Goal: Find specific page/section: Find specific page/section

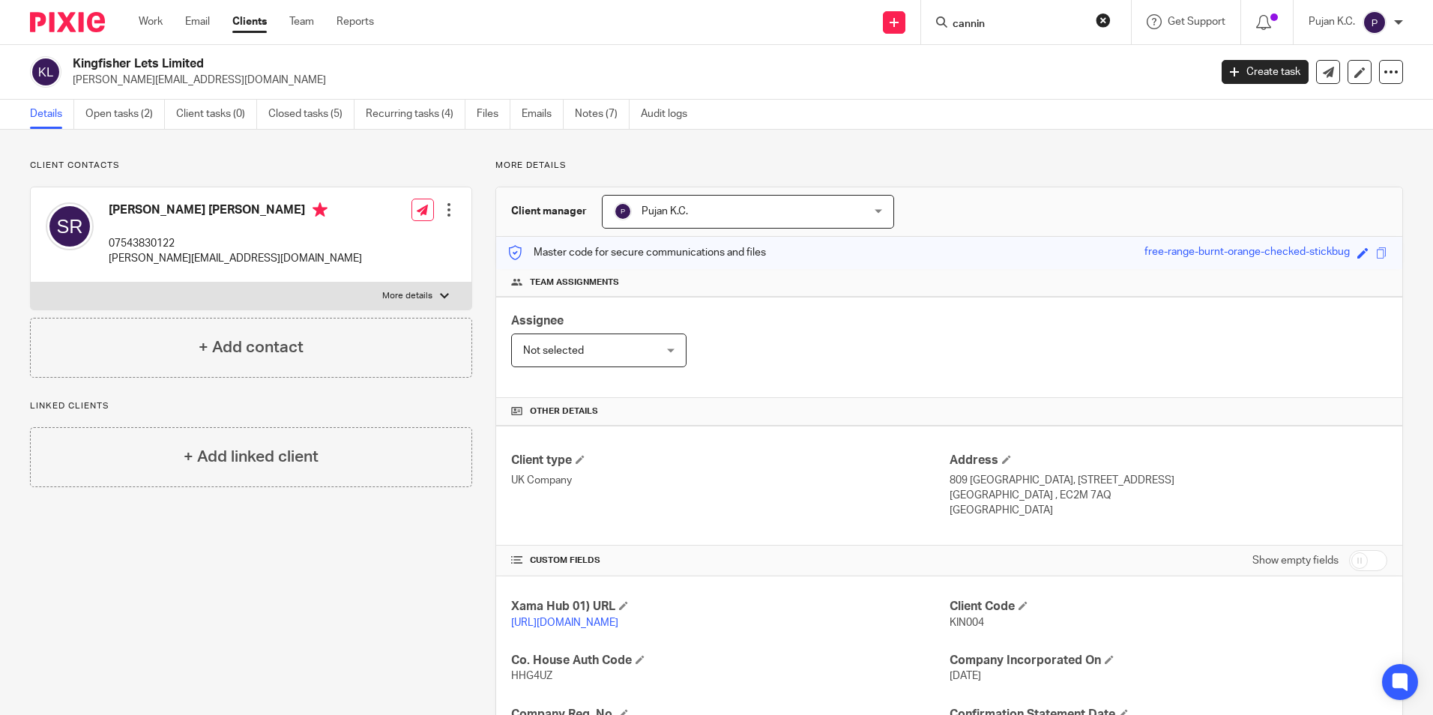
scroll to position [150, 0]
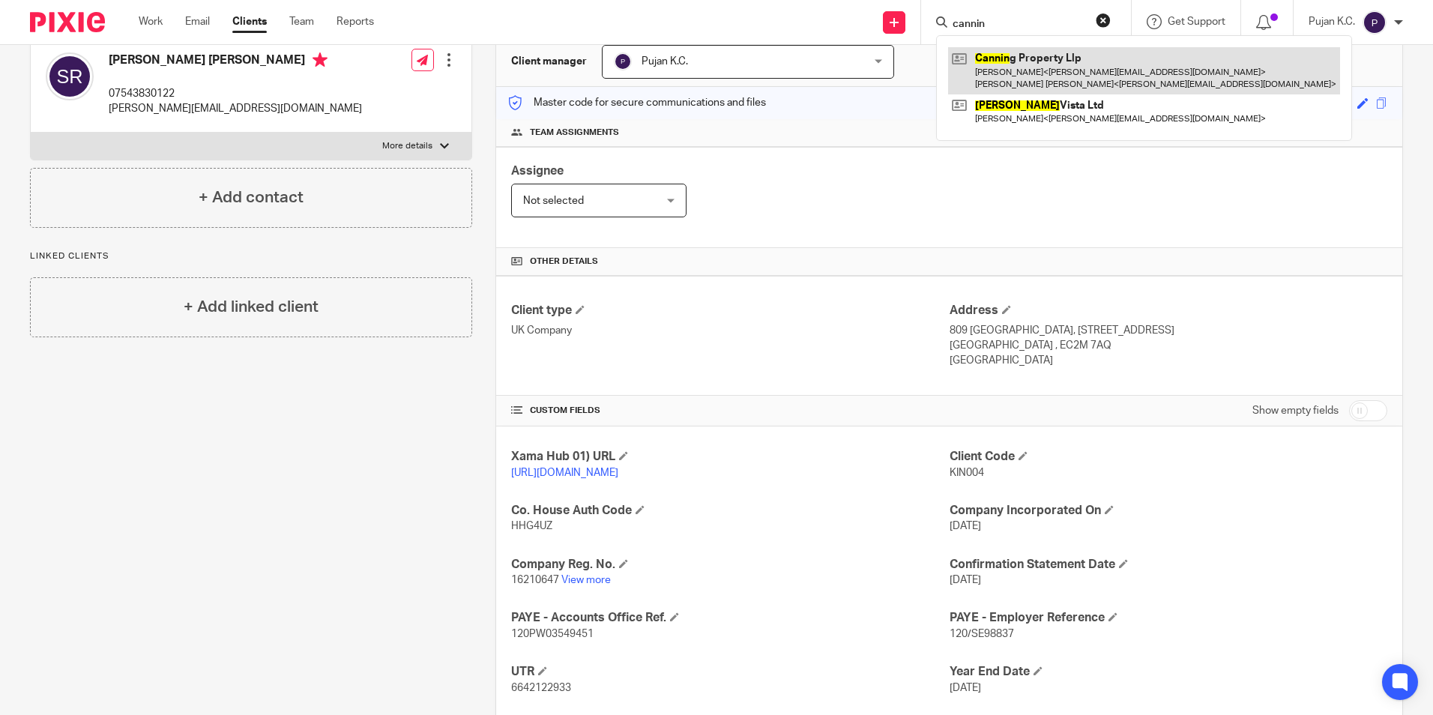
type input "cannin"
click at [1002, 55] on link at bounding box center [1144, 70] width 392 height 46
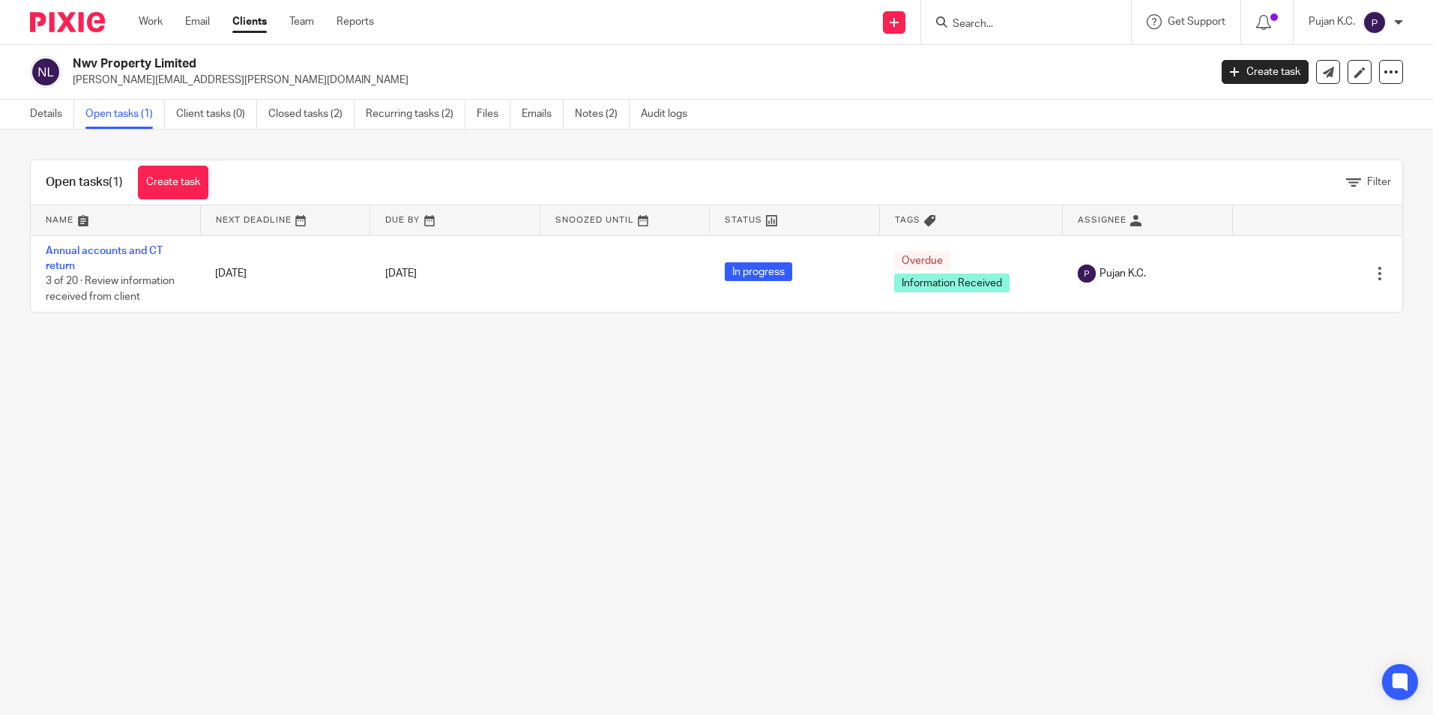
click at [136, 252] on link "Annual accounts and CT return" at bounding box center [104, 258] width 117 height 25
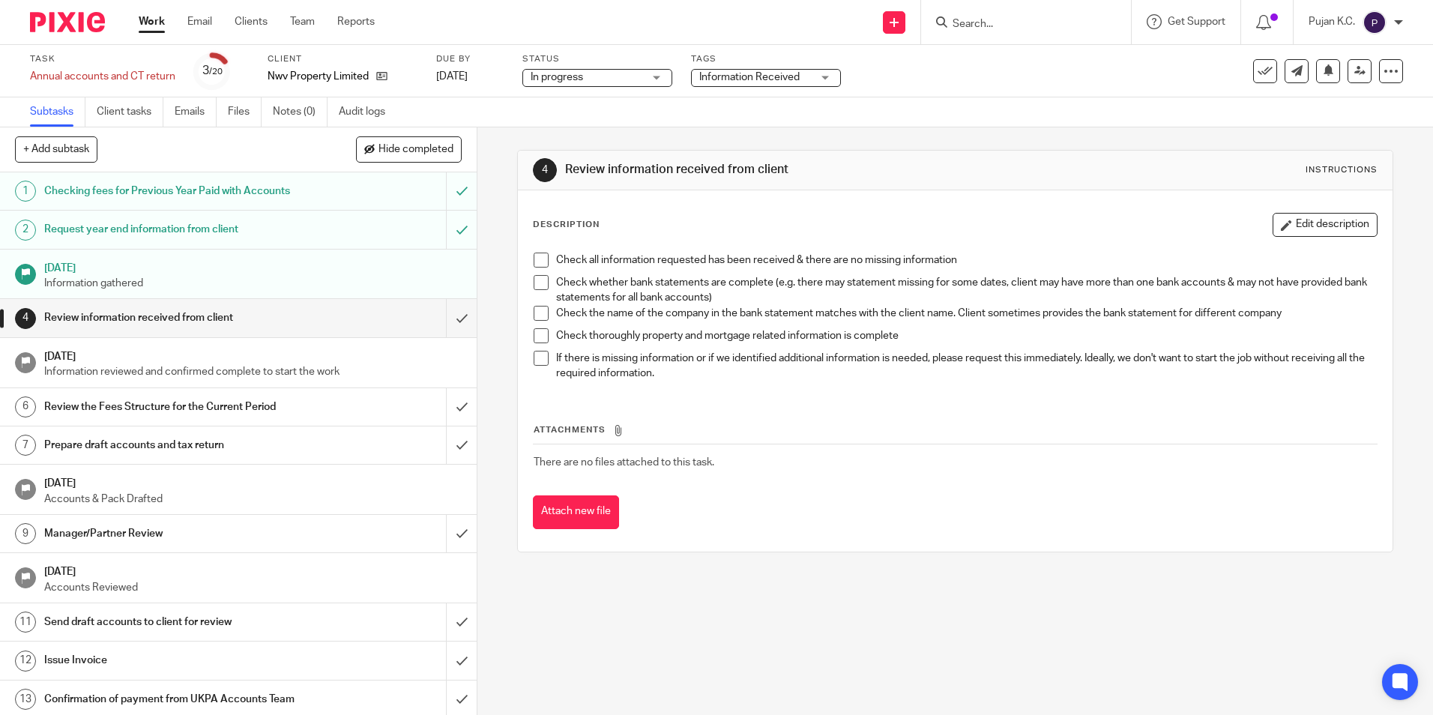
click at [1008, 27] on input "Search" at bounding box center [1018, 24] width 135 height 13
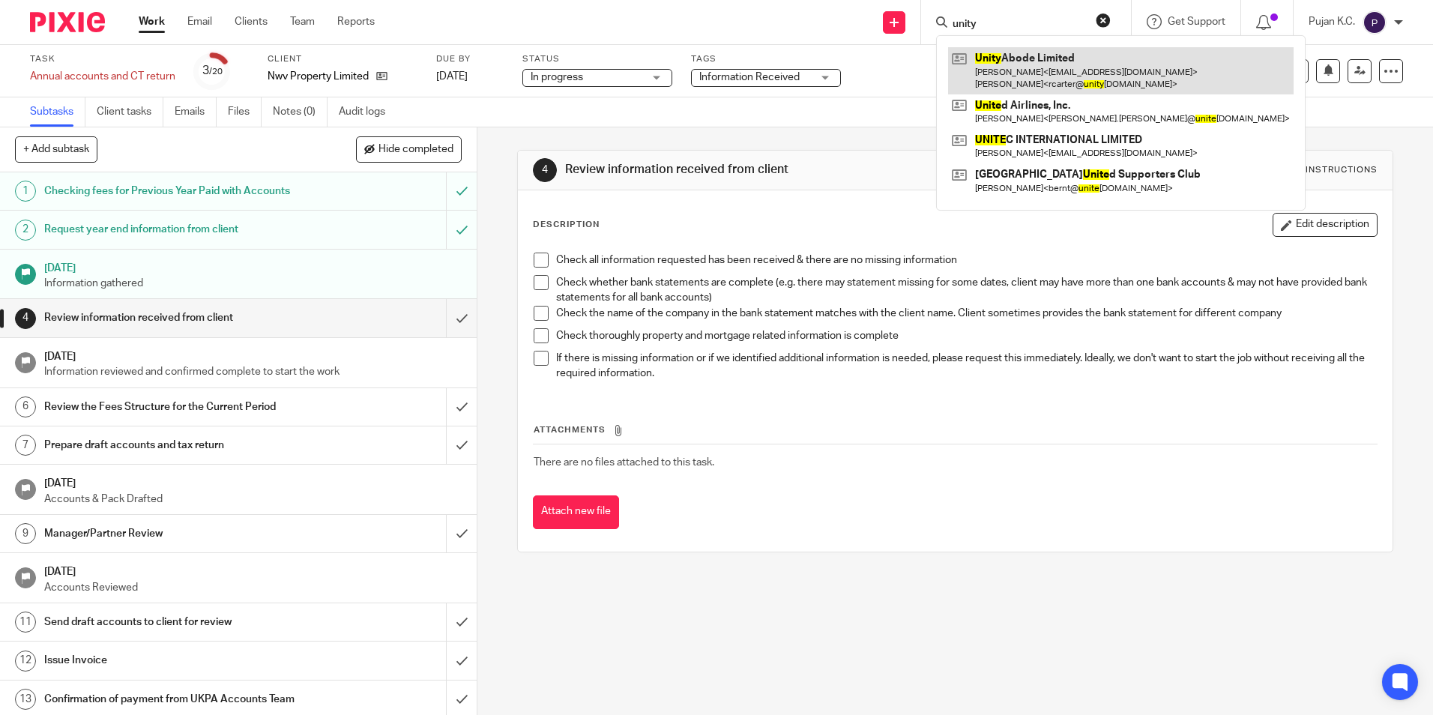
type input "unity"
click at [1022, 58] on link at bounding box center [1121, 70] width 346 height 46
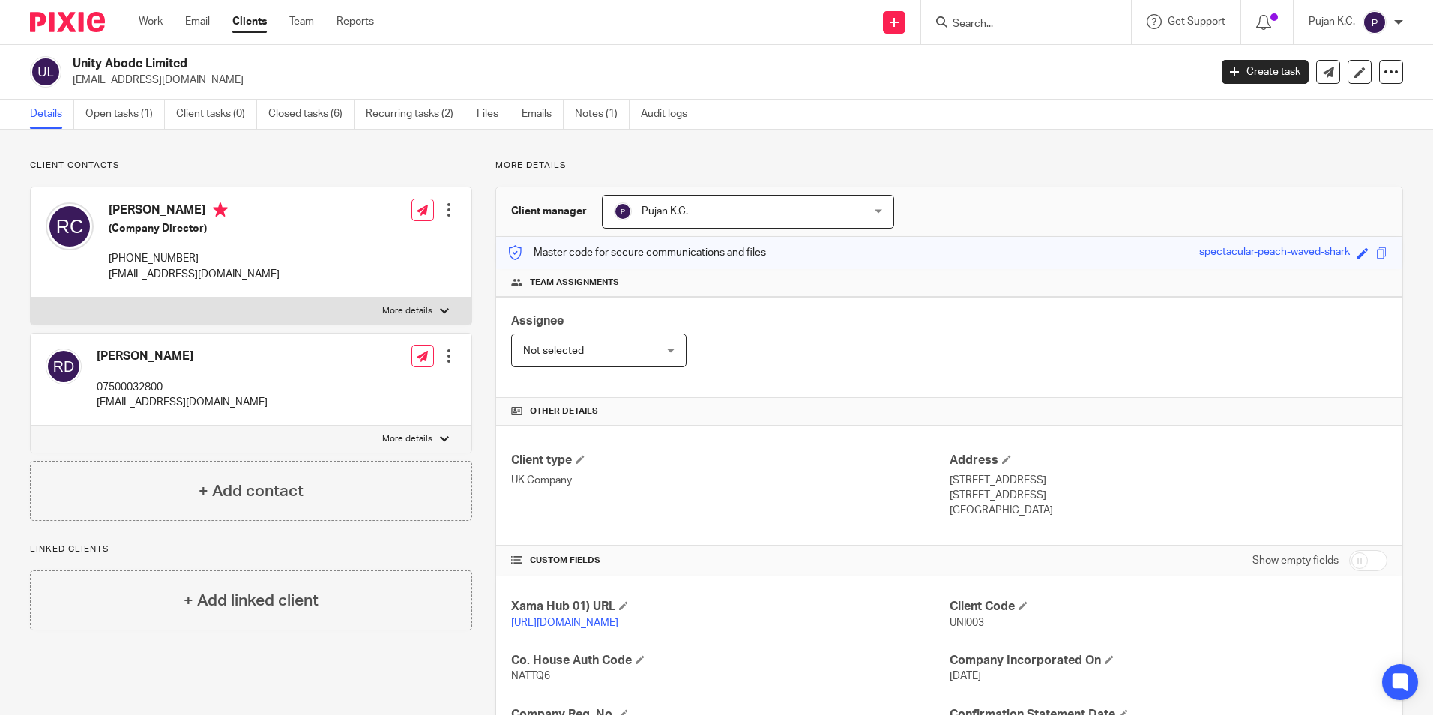
click at [971, 23] on input "Search" at bounding box center [1018, 24] width 135 height 13
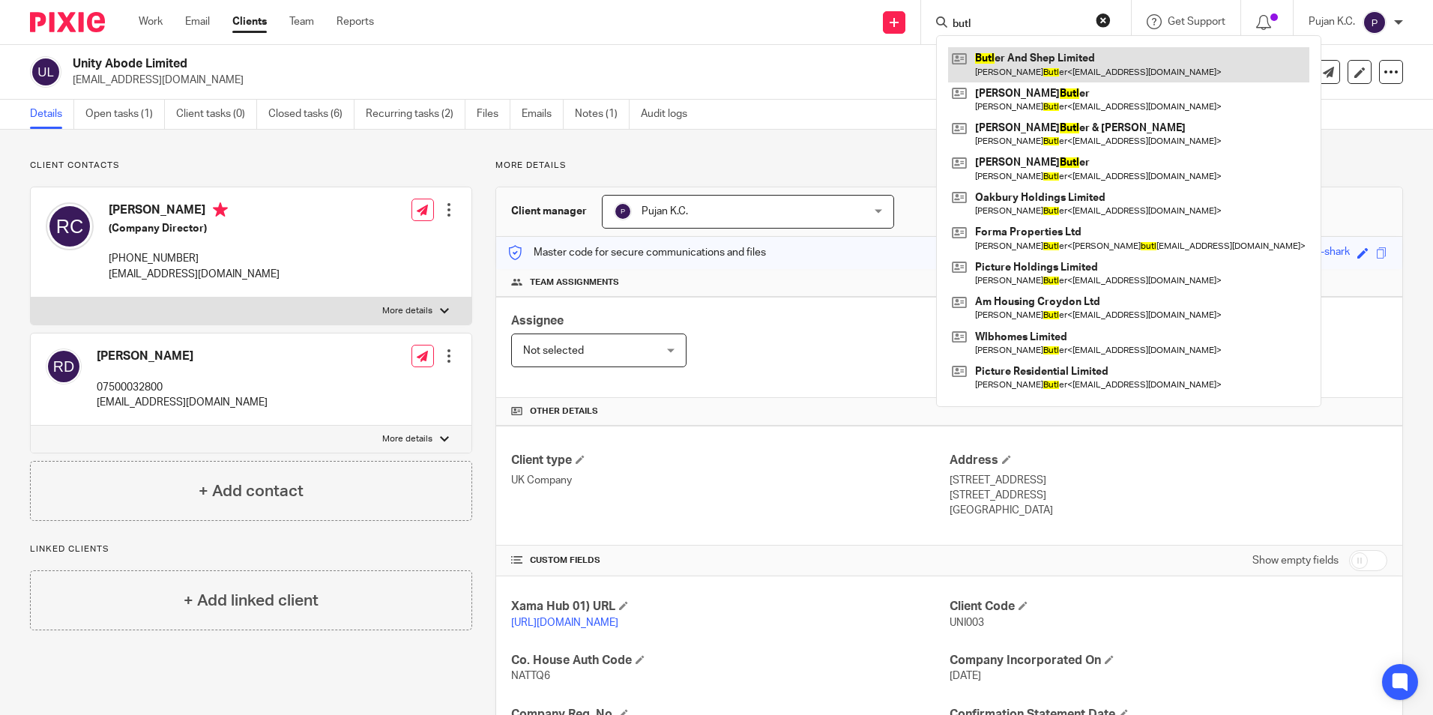
type input "butl"
click at [1005, 76] on link at bounding box center [1128, 64] width 361 height 34
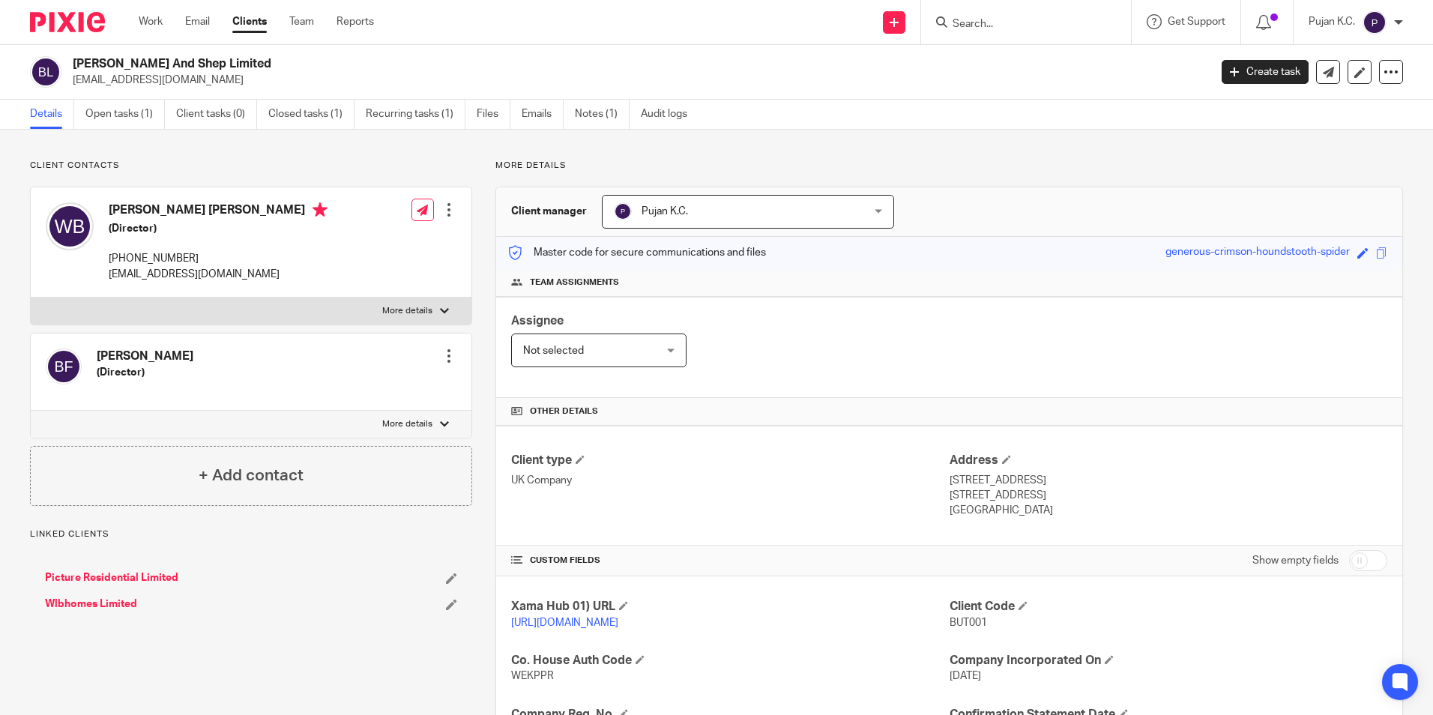
scroll to position [150, 0]
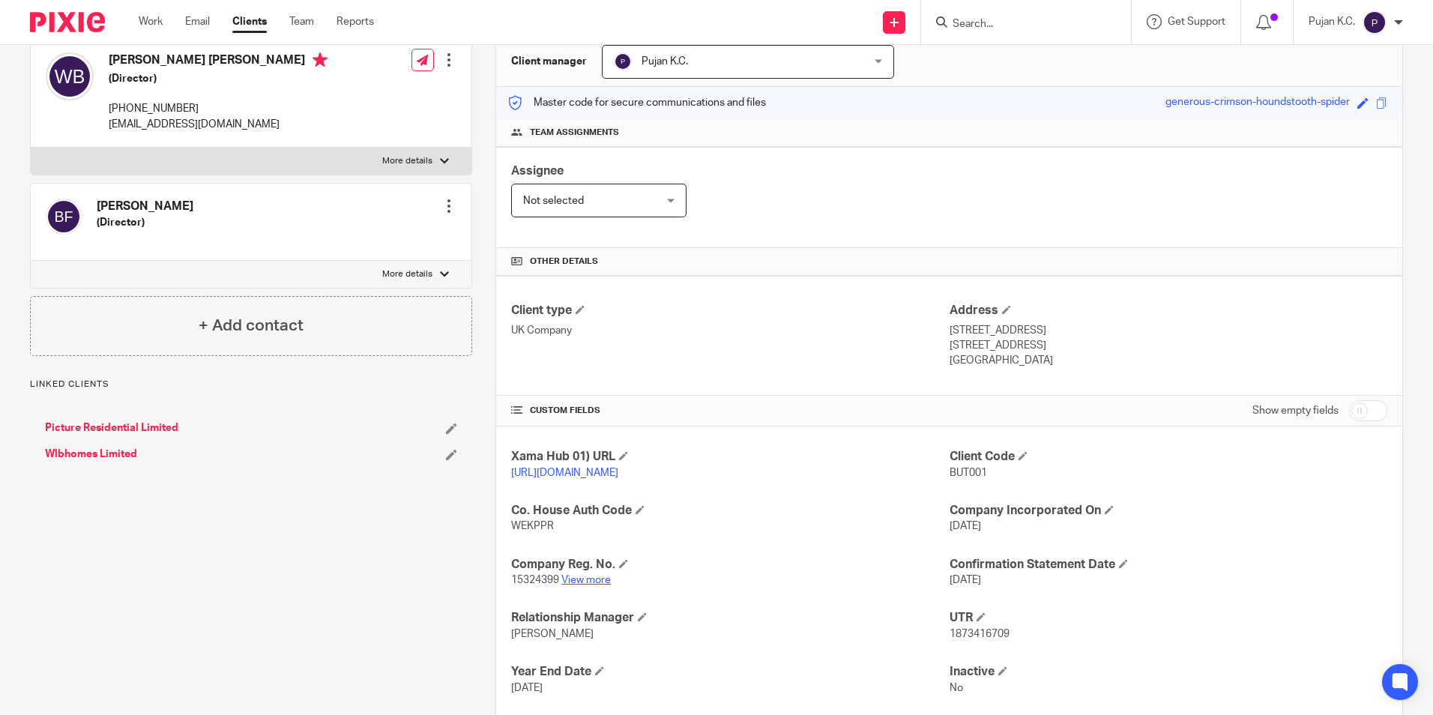
click at [576, 585] on link "View more" at bounding box center [585, 580] width 49 height 10
